Goal: Register for event/course

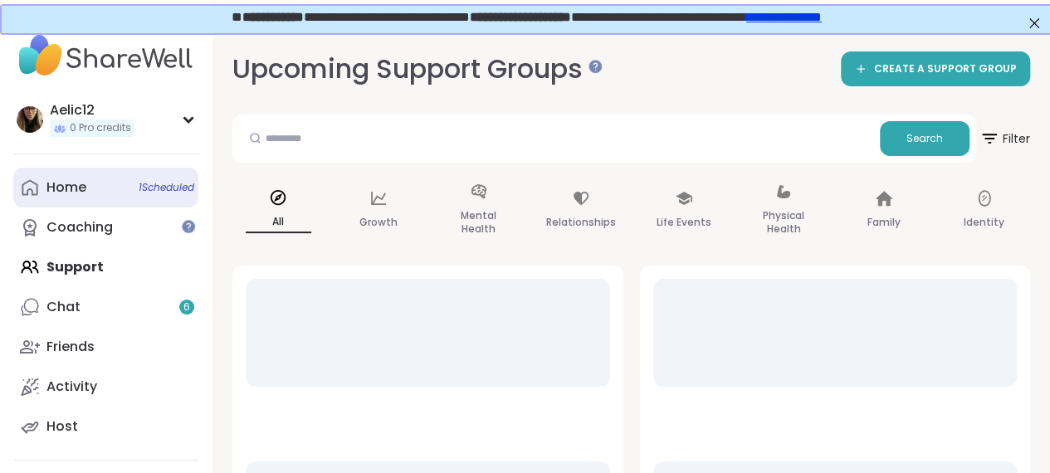
click at [65, 176] on link "Home 1 Scheduled" at bounding box center [105, 188] width 185 height 40
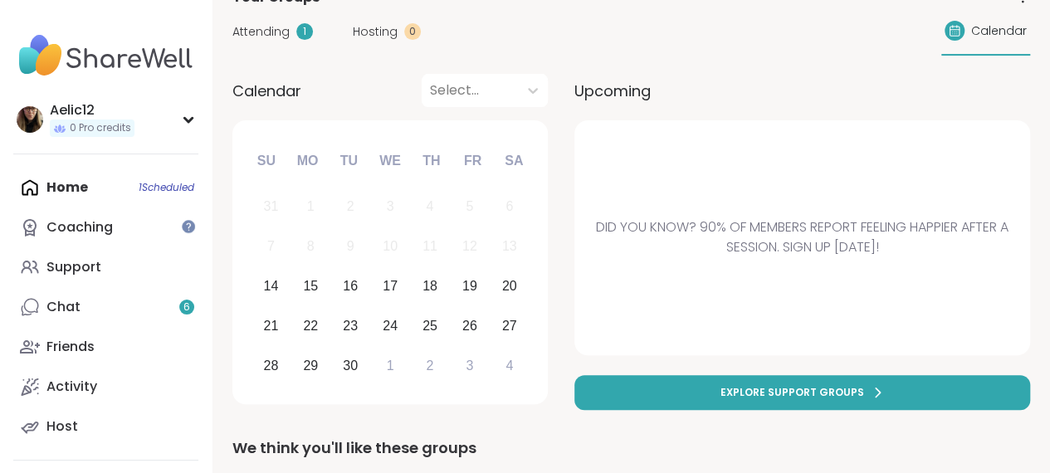
scroll to position [146, 0]
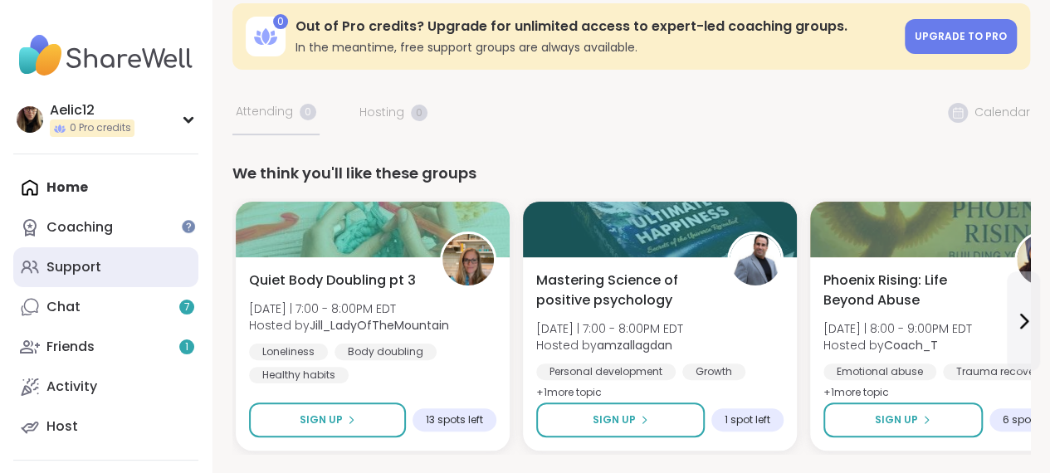
click at [115, 270] on link "Support" at bounding box center [105, 267] width 185 height 40
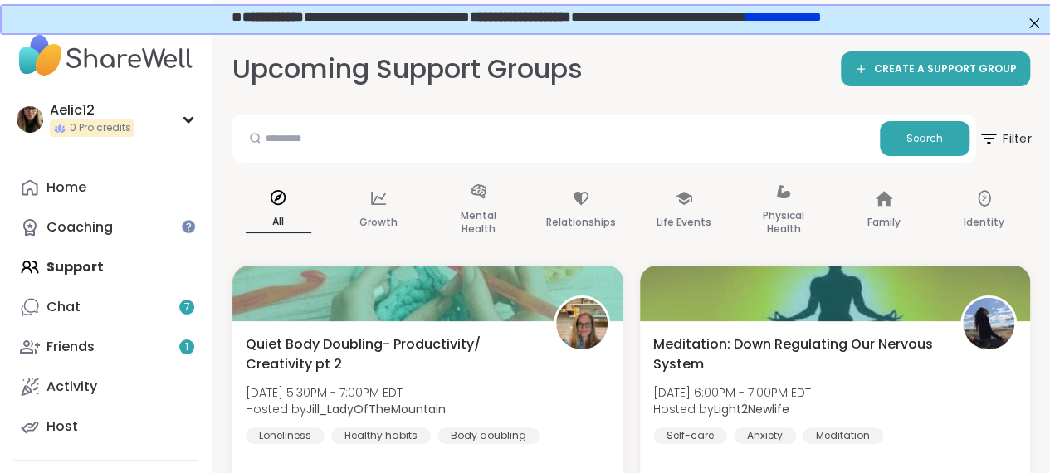
click at [1021, 141] on span "Filter" at bounding box center [1003, 138] width 53 height 41
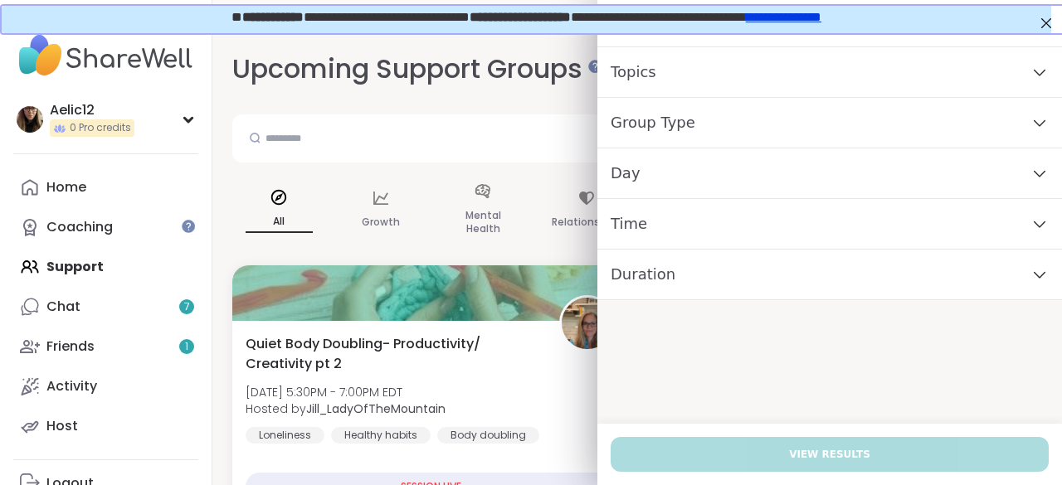
click at [793, 228] on div "Time" at bounding box center [829, 224] width 465 height 51
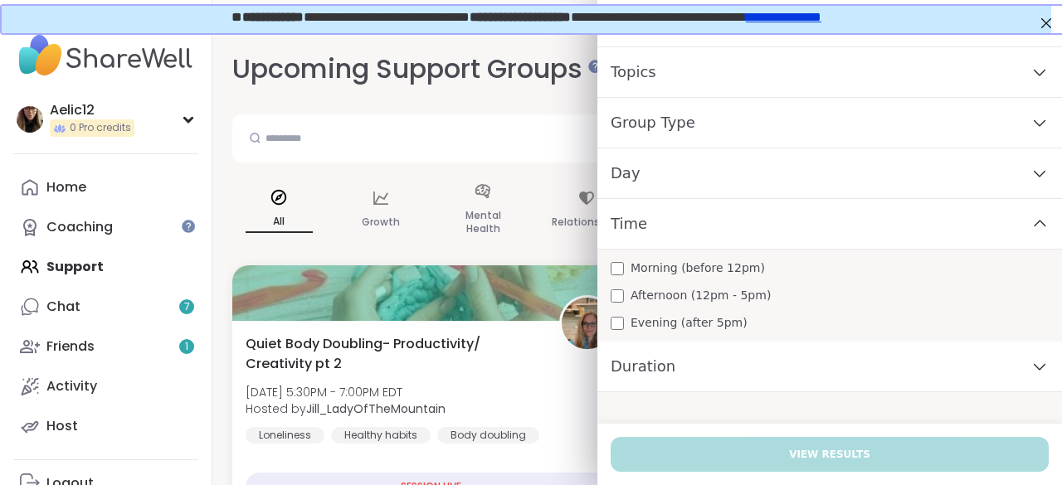
click at [765, 260] on div "Morning (before 12pm)" at bounding box center [830, 268] width 438 height 17
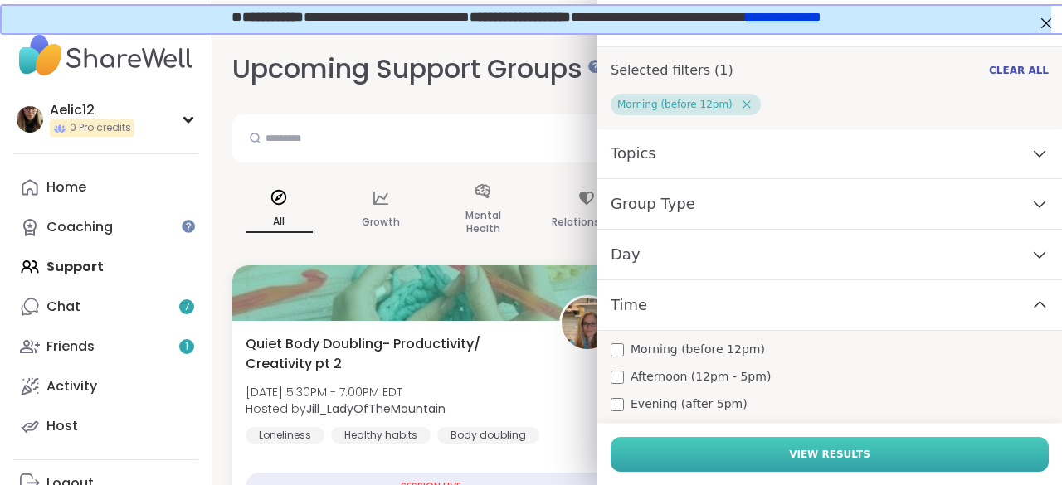
click at [740, 462] on button "View Results" at bounding box center [830, 454] width 438 height 35
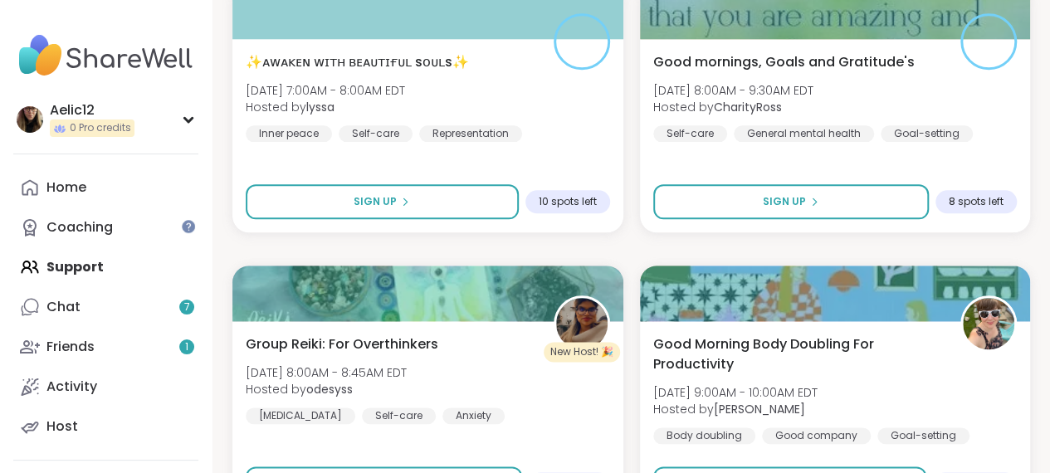
scroll to position [895, 0]
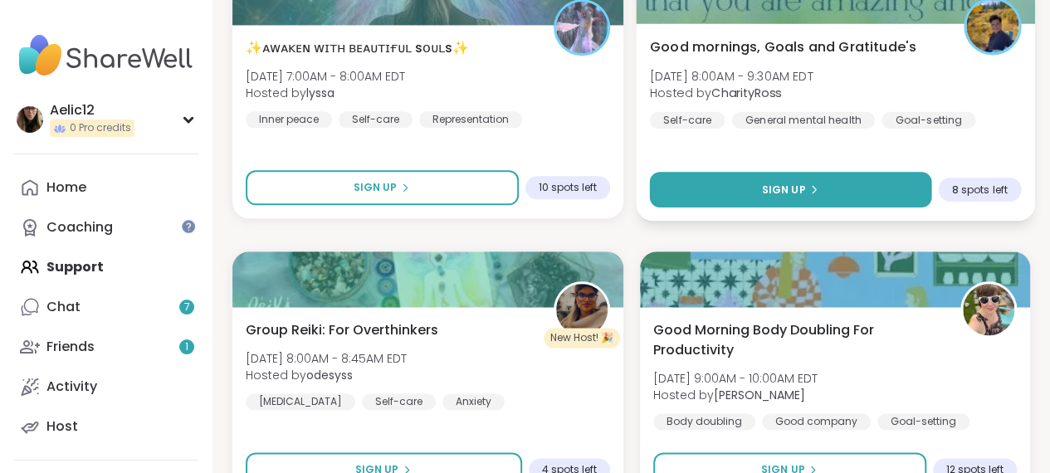
click at [880, 193] on button "Sign Up" at bounding box center [789, 190] width 281 height 36
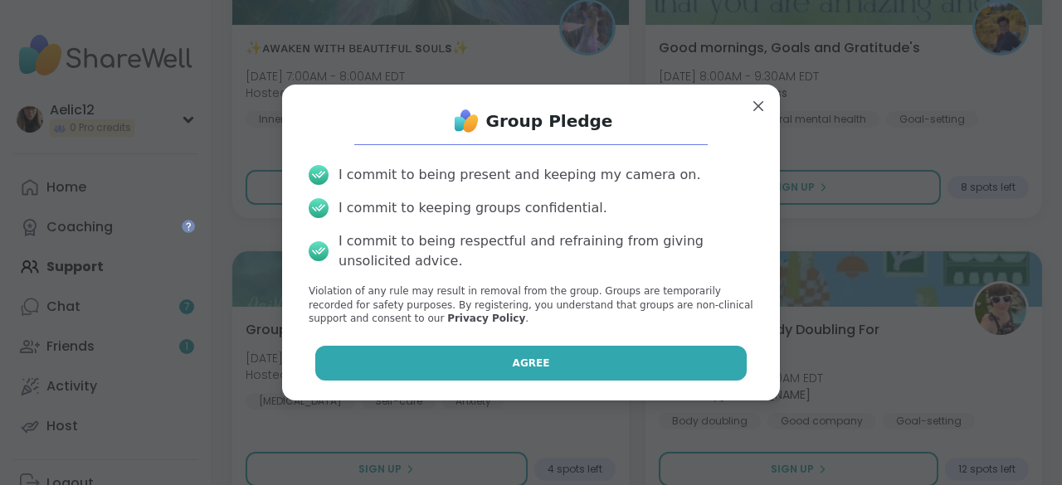
click at [651, 354] on button "Agree" at bounding box center [531, 363] width 432 height 35
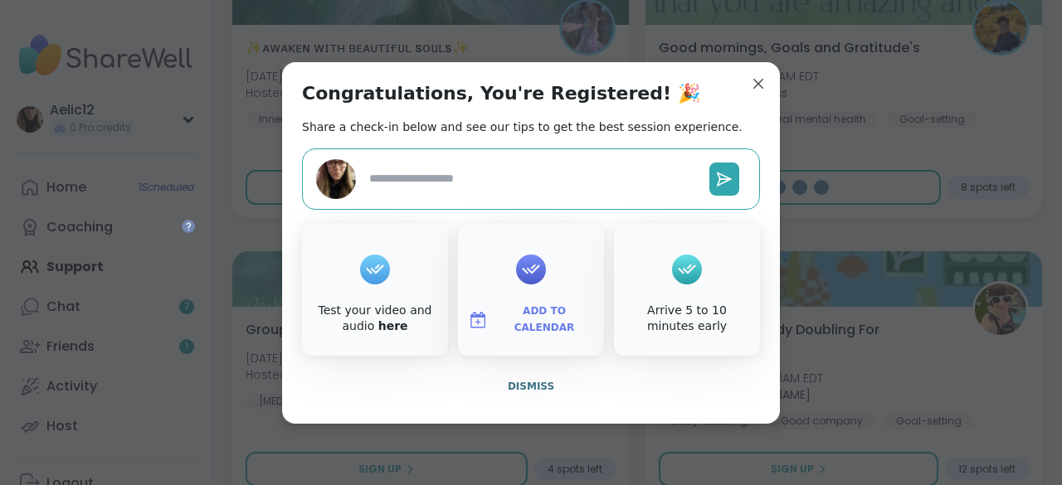
type textarea "*"
